Goal: Transaction & Acquisition: Obtain resource

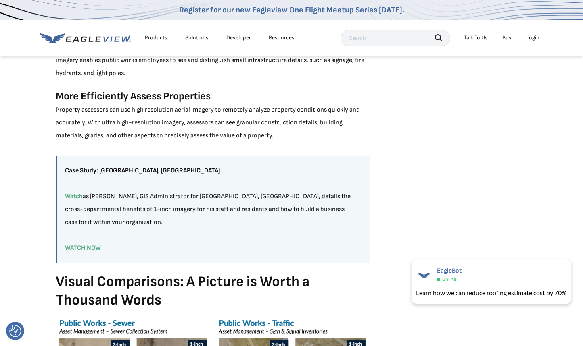
scroll to position [807, 0]
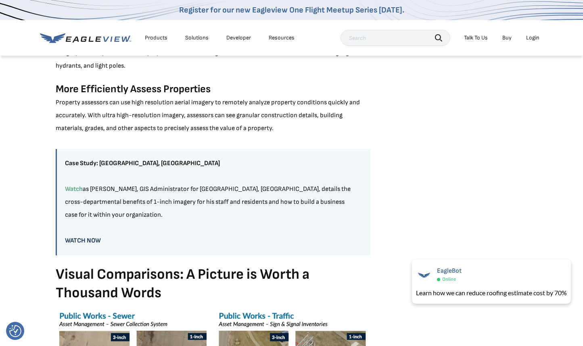
click at [77, 239] on link "WATCH NOW" at bounding box center [83, 241] width 36 height 8
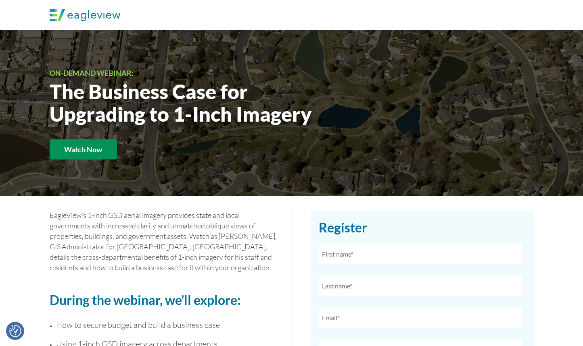
click at [90, 150] on strong "Watch Now" at bounding box center [83, 149] width 38 height 9
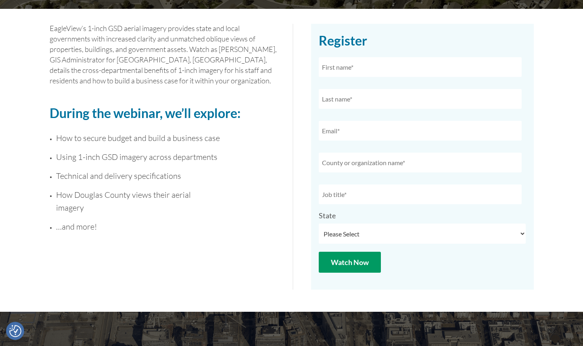
scroll to position [211, 0]
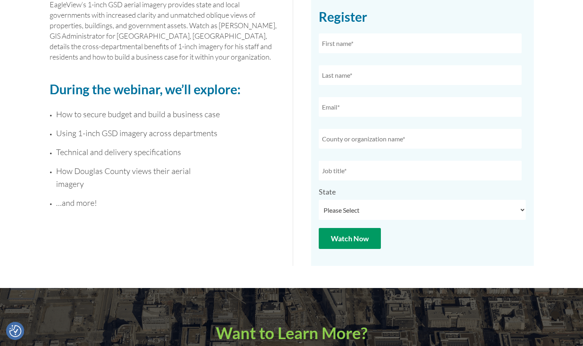
click at [349, 44] on input "text" at bounding box center [420, 43] width 203 height 20
type input "[PERSON_NAME]"
type input "[PERSON_NAME][EMAIL_ADDRESS][PERSON_NAME][DOMAIN_NAME]"
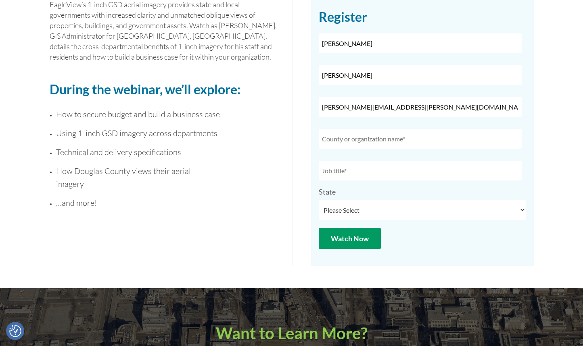
select select "[US_STATE]"
drag, startPoint x: 408, startPoint y: 106, endPoint x: 273, endPoint y: 109, distance: 134.7
click at [274, 109] on div "EagleView’s 1-inch GSD aerial imagery provides state and local governments with…" at bounding box center [291, 149] width 583 height 721
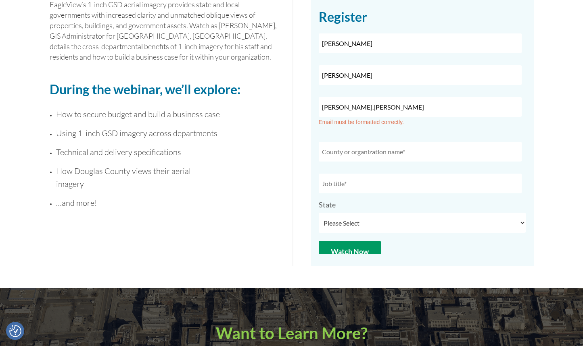
type input "[PERSON_NAME][EMAIL_ADDRESS][PERSON_NAME][DOMAIN_NAME]"
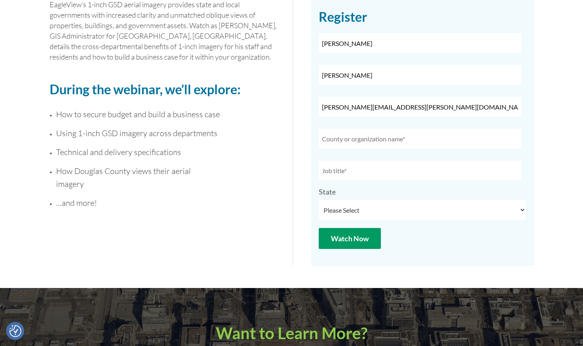
click at [411, 143] on input "text" at bounding box center [420, 139] width 203 height 20
type input "[US_STATE][GEOGRAPHIC_DATA]"
click at [361, 173] on input "text" at bounding box center [420, 171] width 203 height 20
type input "Geospatial Systems Architect"
click at [349, 239] on input "Watch Now" at bounding box center [350, 238] width 62 height 21
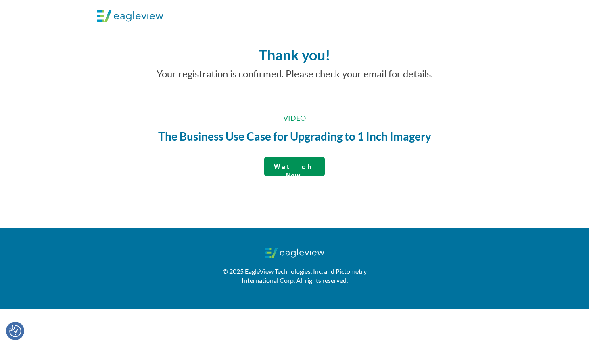
click at [304, 167] on strong "Watch Now" at bounding box center [295, 171] width 42 height 18
